Goal: Find specific page/section: Find specific page/section

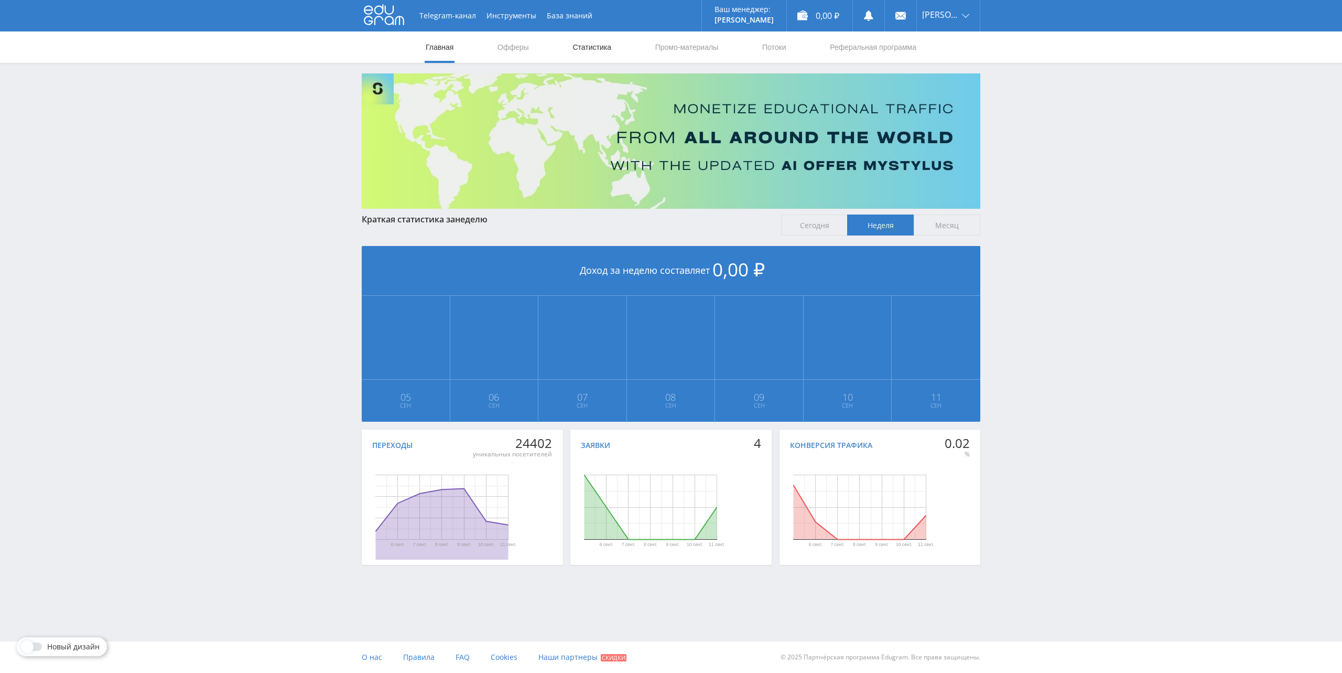
click at [581, 40] on link "Статистика" at bounding box center [591, 46] width 41 height 31
